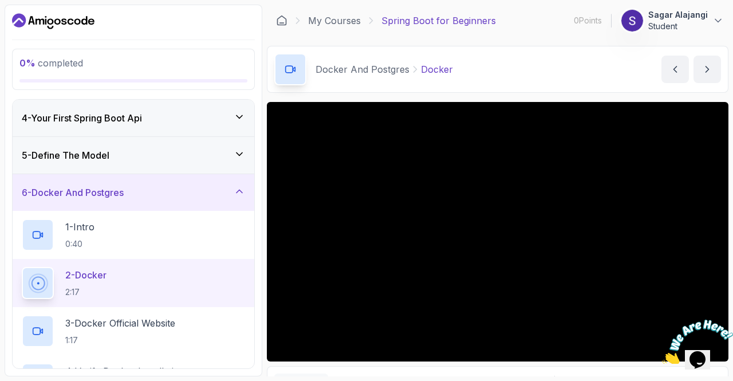
scroll to position [112, 0]
click at [91, 263] on div "2 - Docker 2:17" at bounding box center [134, 282] width 242 height 48
click at [98, 236] on div "1 - Intro 0:40" at bounding box center [133, 234] width 223 height 32
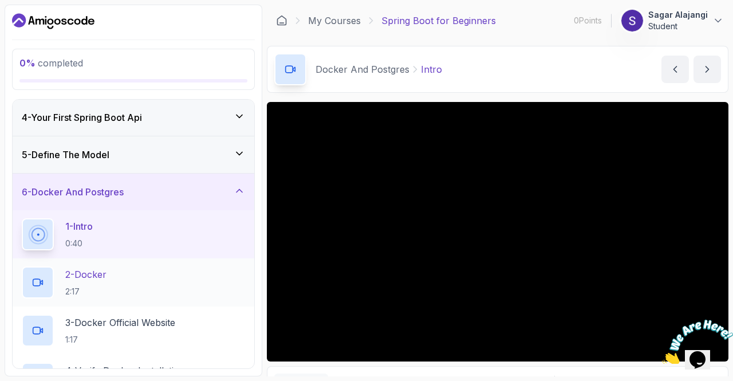
click at [105, 294] on p "2:17" at bounding box center [85, 291] width 41 height 11
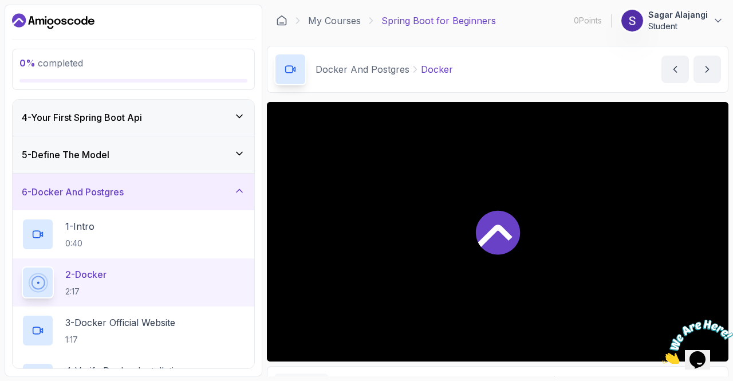
click at [570, 261] on div at bounding box center [498, 231] width 462 height 259
click at [723, 314] on icon "Close" at bounding box center [726, 314] width 10 height 10
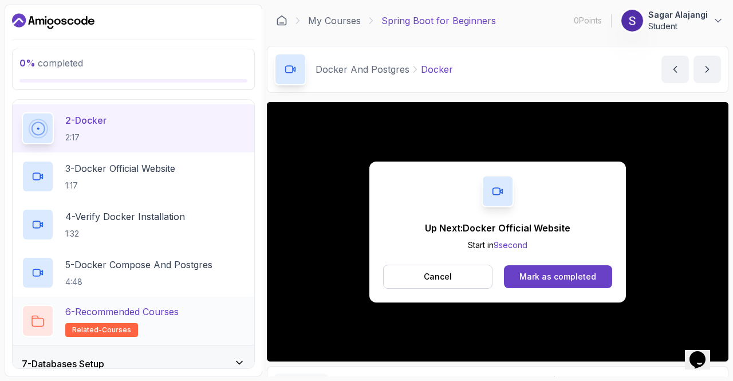
scroll to position [266, 0]
